Goal: Complete application form

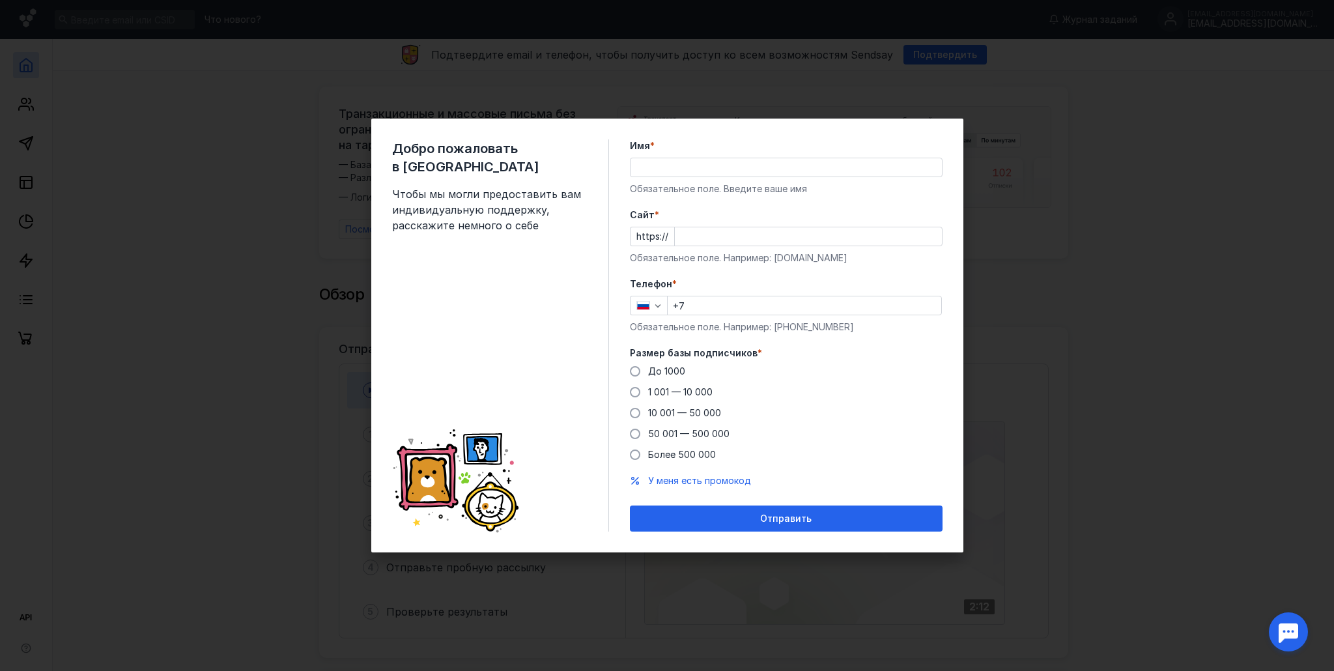
click at [685, 170] on input "Имя *" at bounding box center [786, 167] width 311 height 18
type input "R"
type input "[PERSON_NAME]"
click at [696, 227] on input "Cайт *" at bounding box center [808, 236] width 267 height 18
type input "[DOMAIN_NAME]"
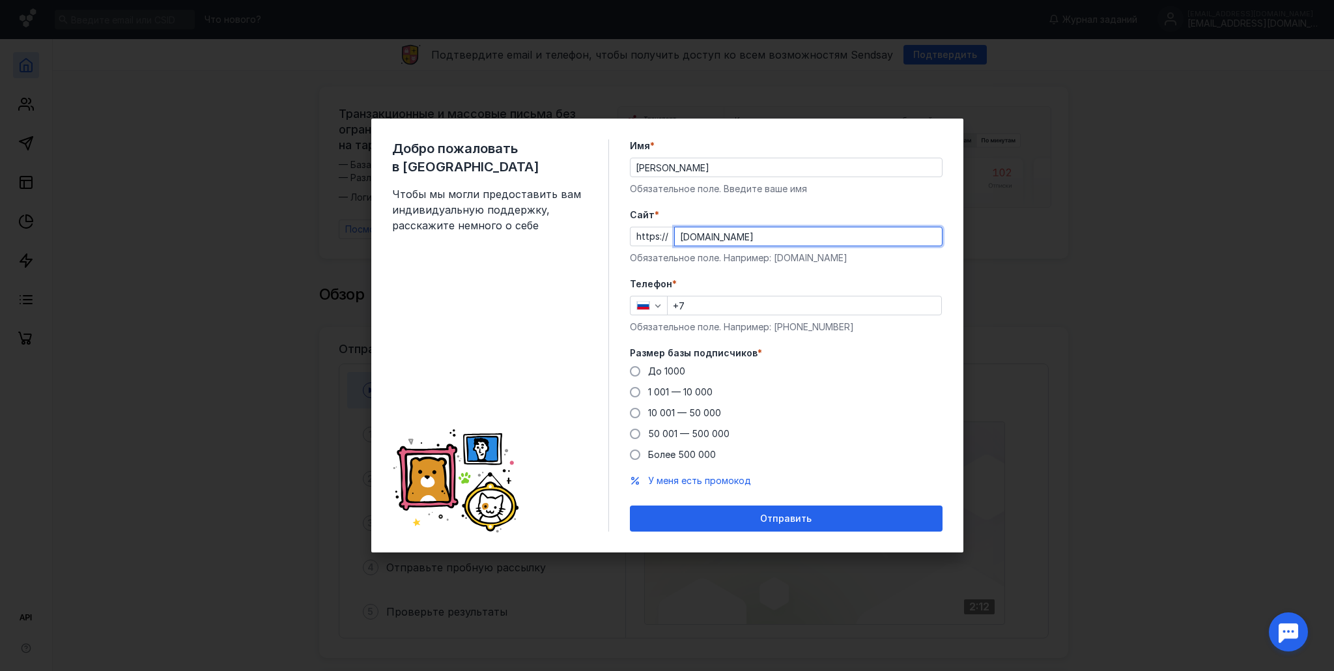
click at [715, 304] on input "+7" at bounding box center [805, 305] width 274 height 18
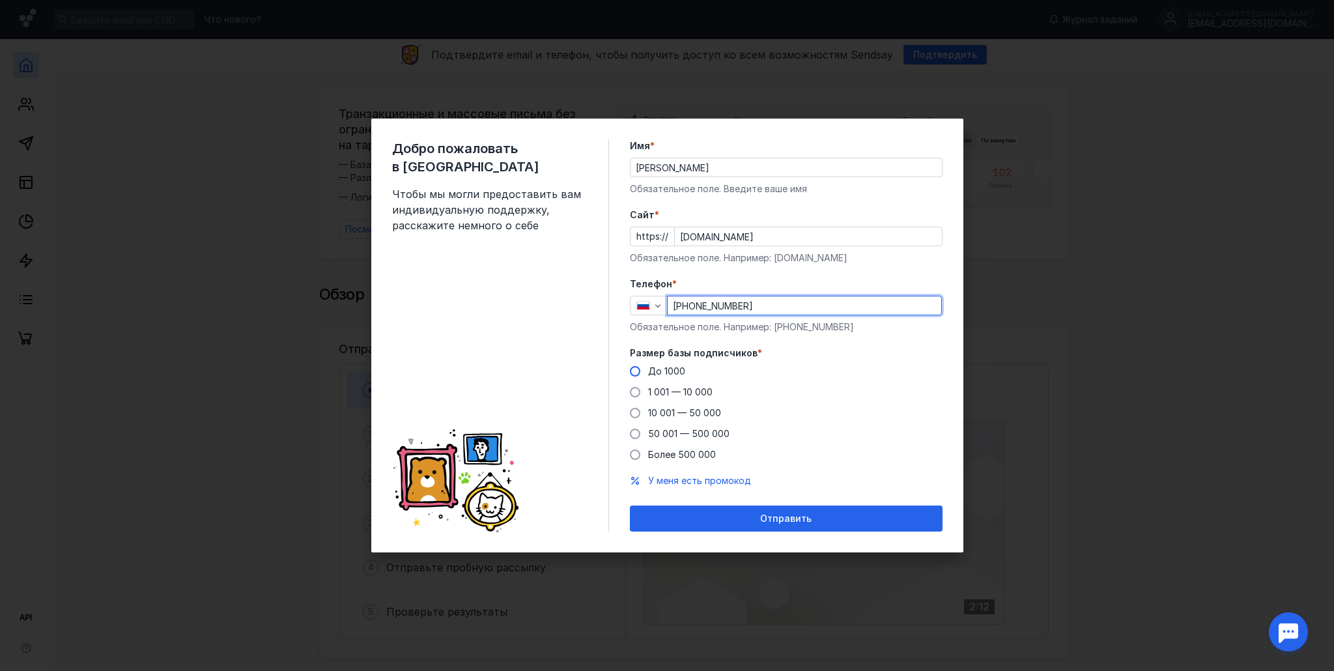
type input "[PHONE_NUMBER]"
click at [638, 370] on span at bounding box center [635, 371] width 10 height 10
click at [0, 0] on input "До 1000" at bounding box center [0, 0] width 0 height 0
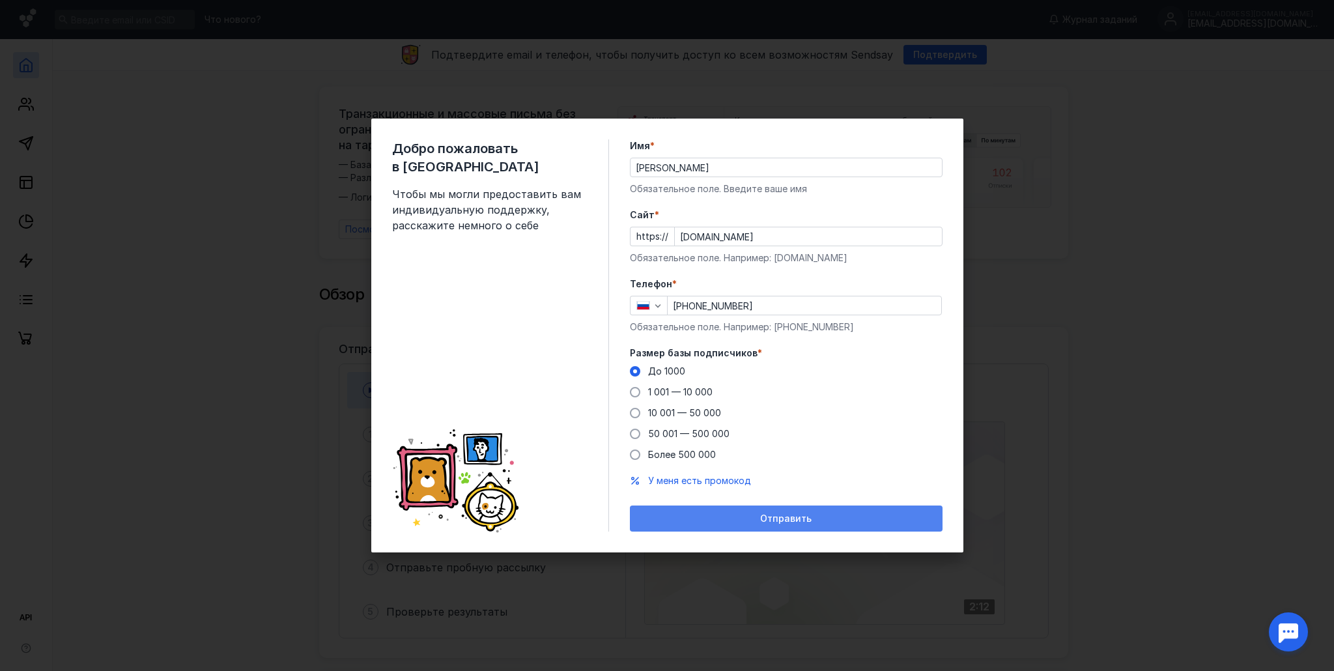
click at [736, 519] on div "Отправить" at bounding box center [787, 518] width 300 height 11
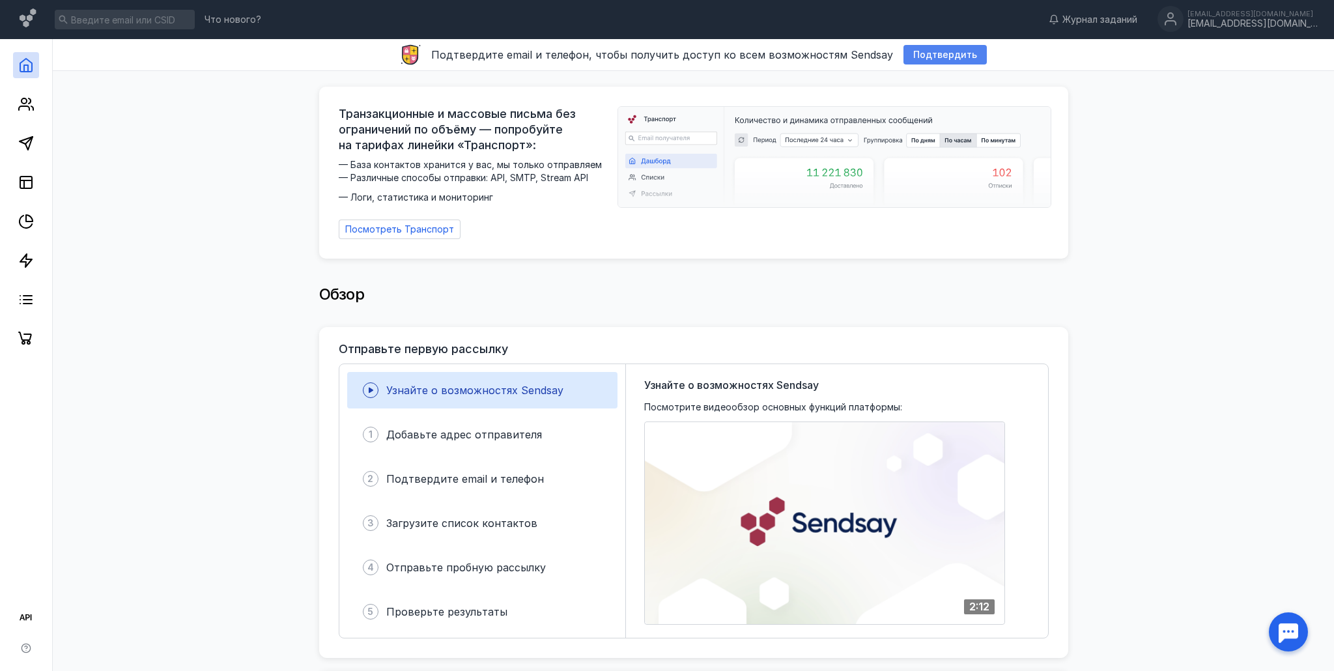
click at [931, 57] on span "Подтвердить" at bounding box center [945, 55] width 64 height 11
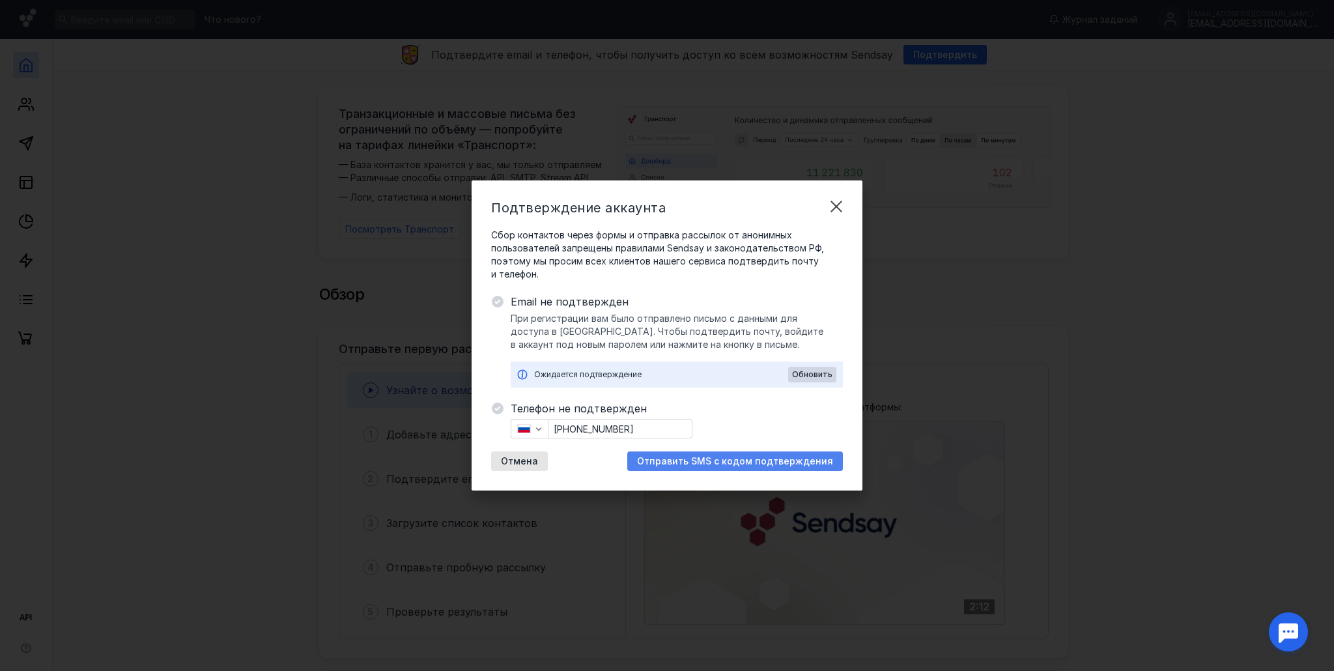
click at [717, 465] on span "Отправить SMS с кодом подтверждения" at bounding box center [735, 461] width 196 height 11
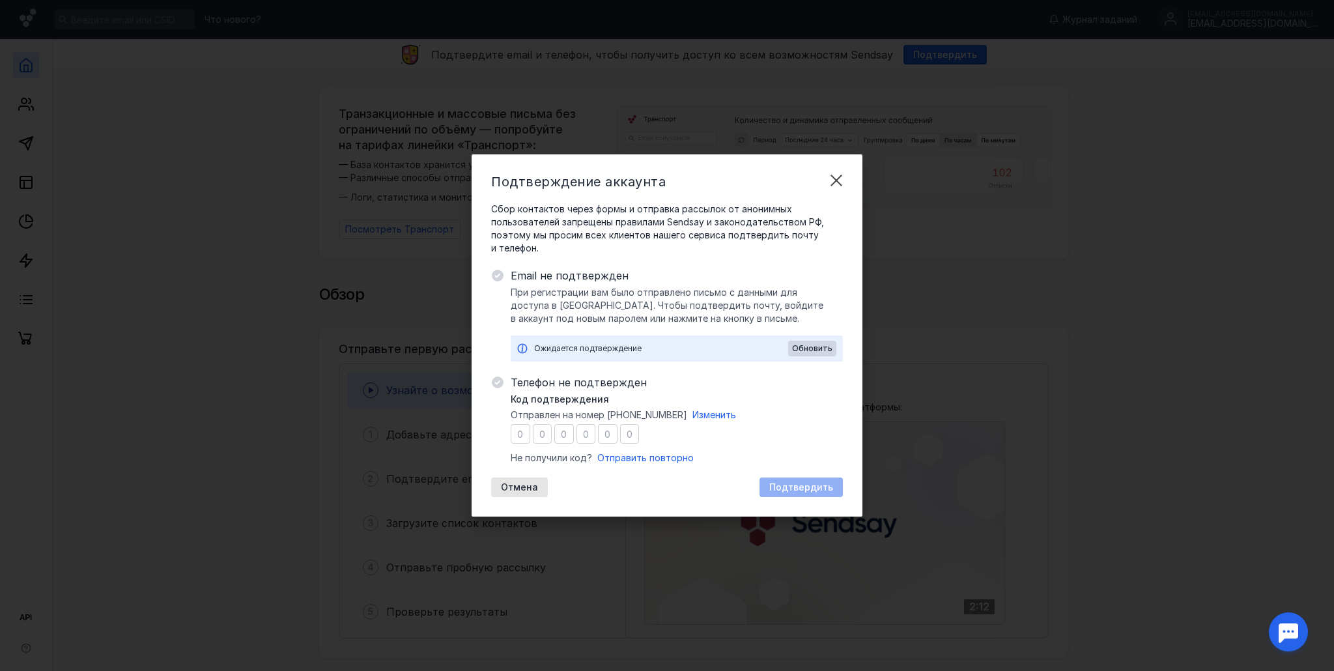
click at [525, 438] on input "number" at bounding box center [521, 434] width 20 height 20
type input "5"
type input "8"
type input "7"
type input "4"
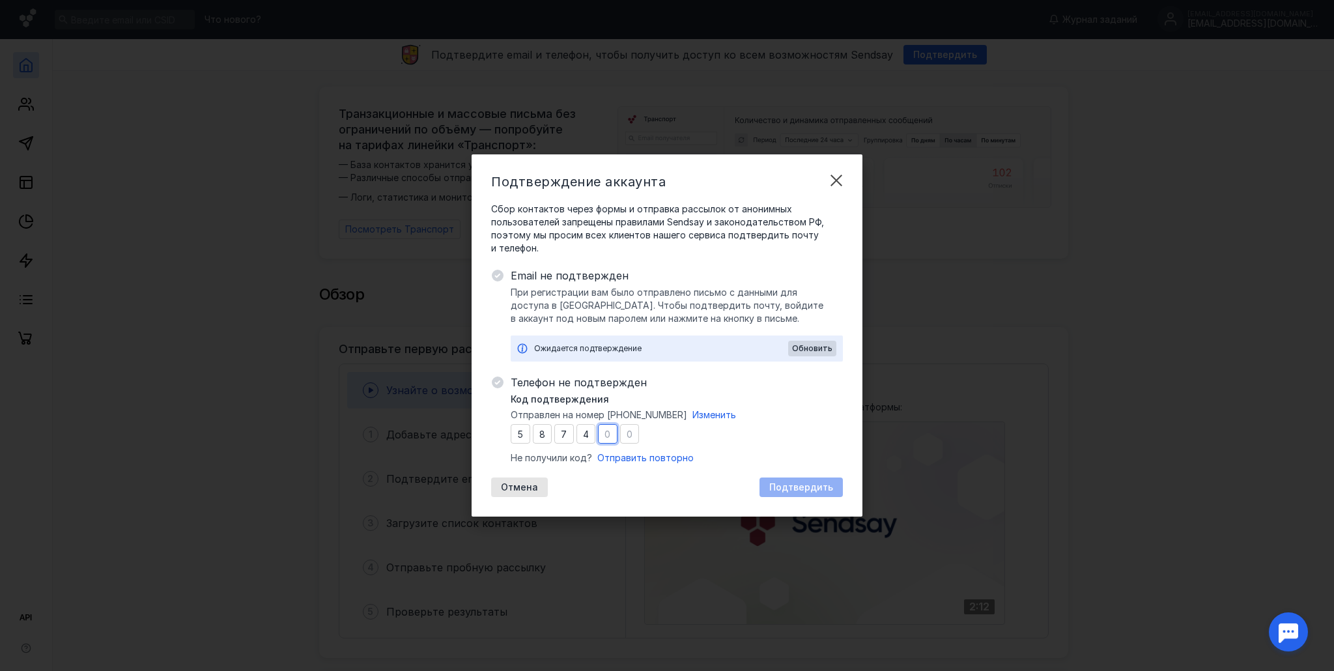
type input "7"
type input "5"
click at [790, 489] on span "Подтвердить" at bounding box center [801, 487] width 64 height 11
